Goal: Navigation & Orientation: Find specific page/section

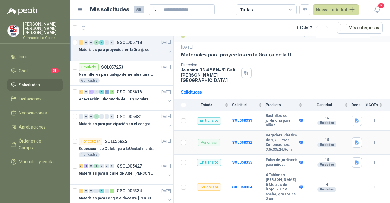
scroll to position [20, 0]
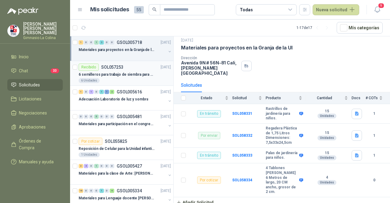
click at [129, 72] on p "6 semilleros para trabajo de siembra para estudiantes en la granja" at bounding box center [117, 75] width 76 height 6
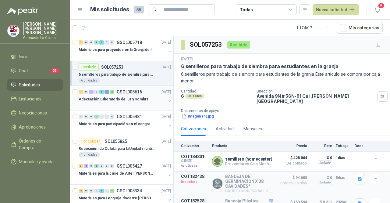
click at [123, 105] on div at bounding box center [123, 105] width 88 height 5
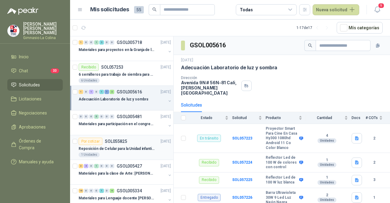
scroll to position [30, 0]
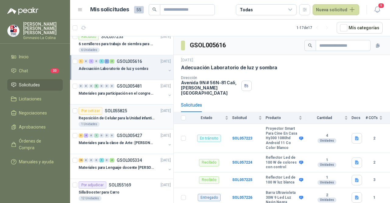
click at [121, 145] on div "Materiales para la clase de Arte: [PERSON_NAME]" at bounding box center [123, 142] width 88 height 7
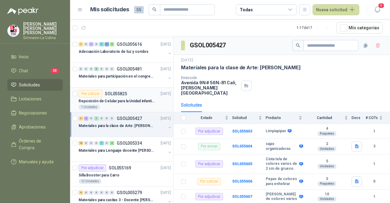
scroll to position [61, 0]
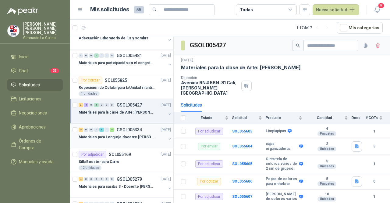
click at [122, 138] on p "Materiales para Lenguaje docente [PERSON_NAME]" at bounding box center [117, 137] width 76 height 6
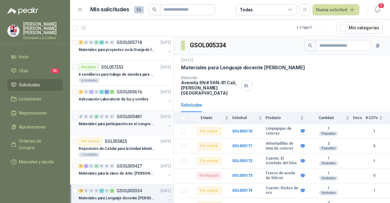
click at [129, 126] on p "Materiales para participación en el congreso, UI" at bounding box center [117, 124] width 76 height 6
